Goal: Transaction & Acquisition: Purchase product/service

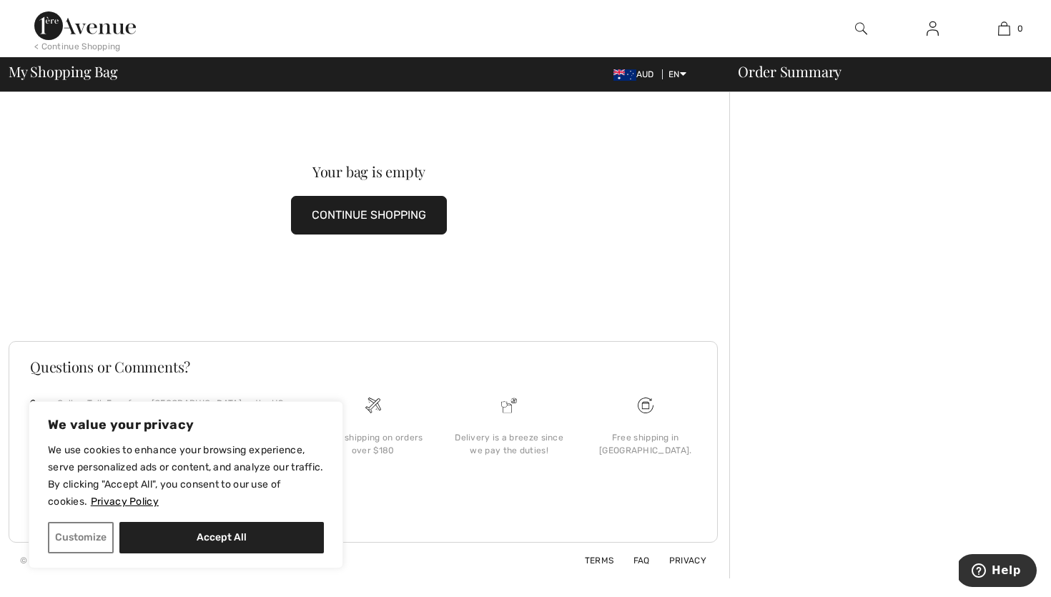
click at [387, 208] on button "CONTINUE SHOPPING" at bounding box center [369, 215] width 156 height 39
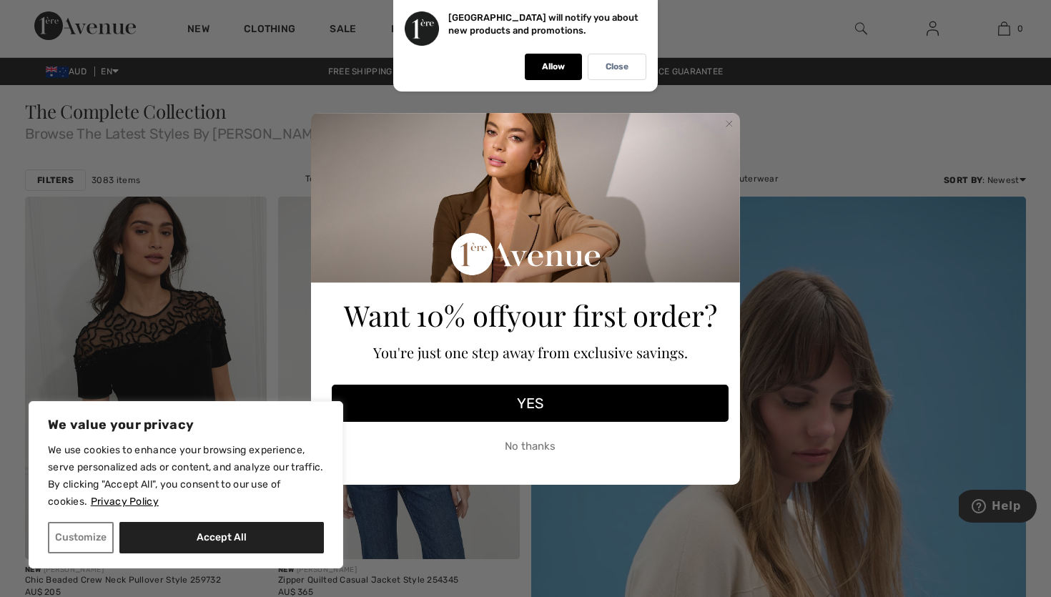
click at [559, 399] on button "YES" at bounding box center [530, 403] width 397 height 37
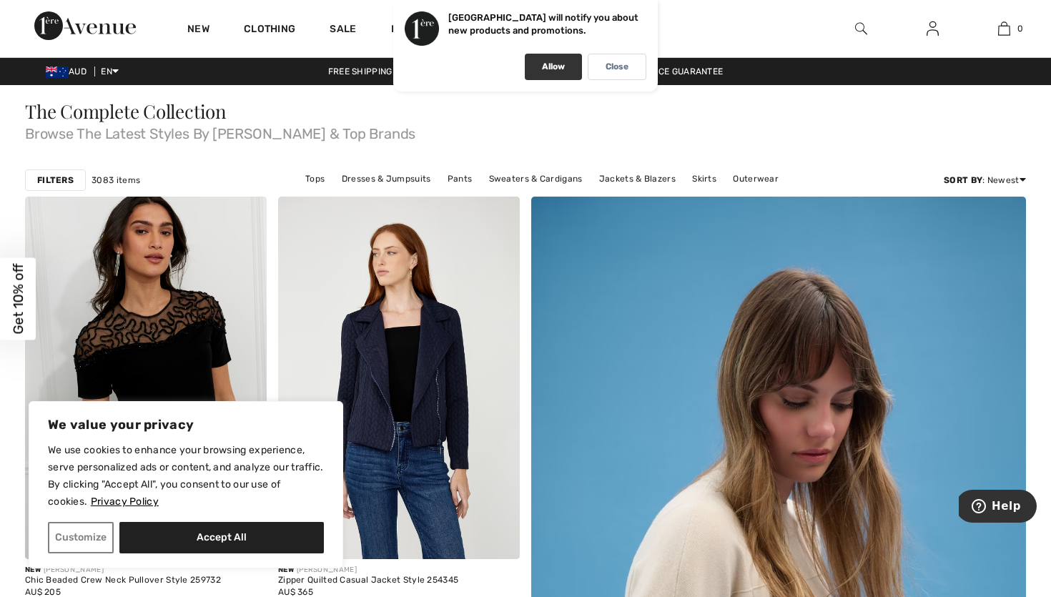
click at [565, 64] on div "Allow" at bounding box center [553, 67] width 57 height 26
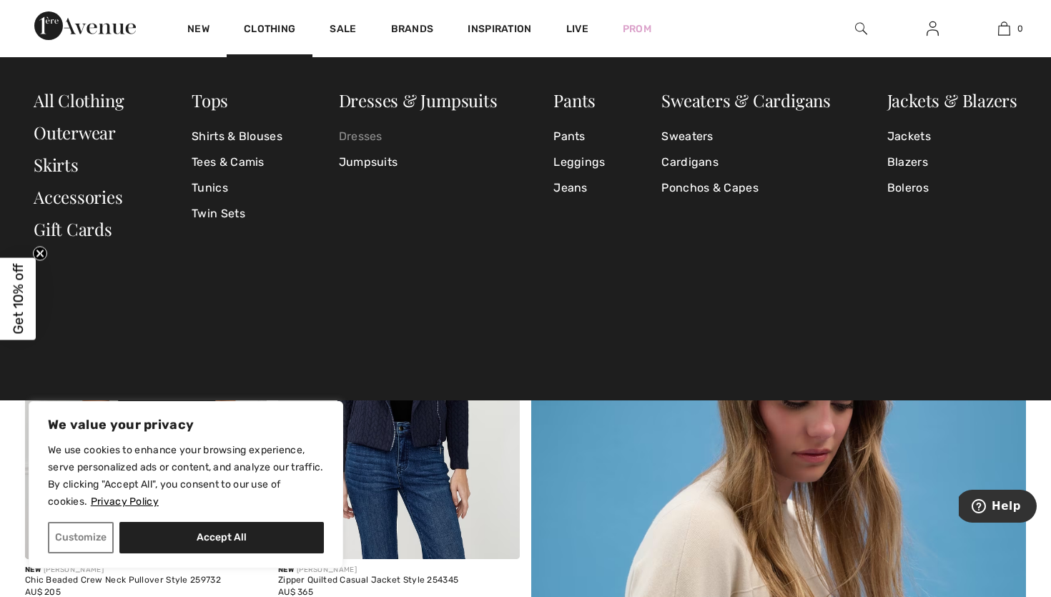
click at [358, 136] on link "Dresses" at bounding box center [418, 137] width 159 height 26
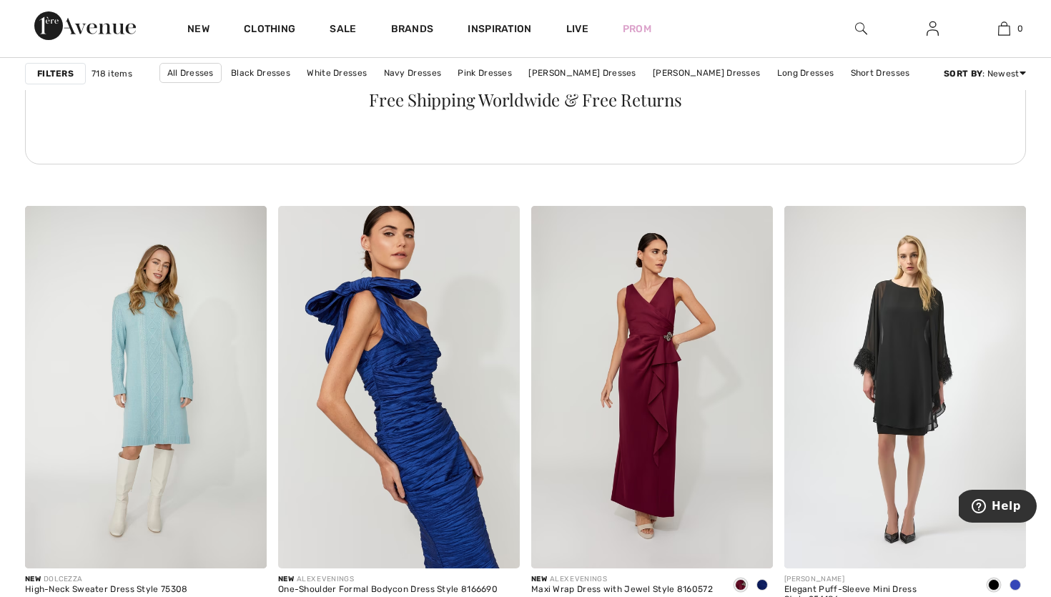
scroll to position [1897, 0]
